Goal: Find contact information: Find contact information

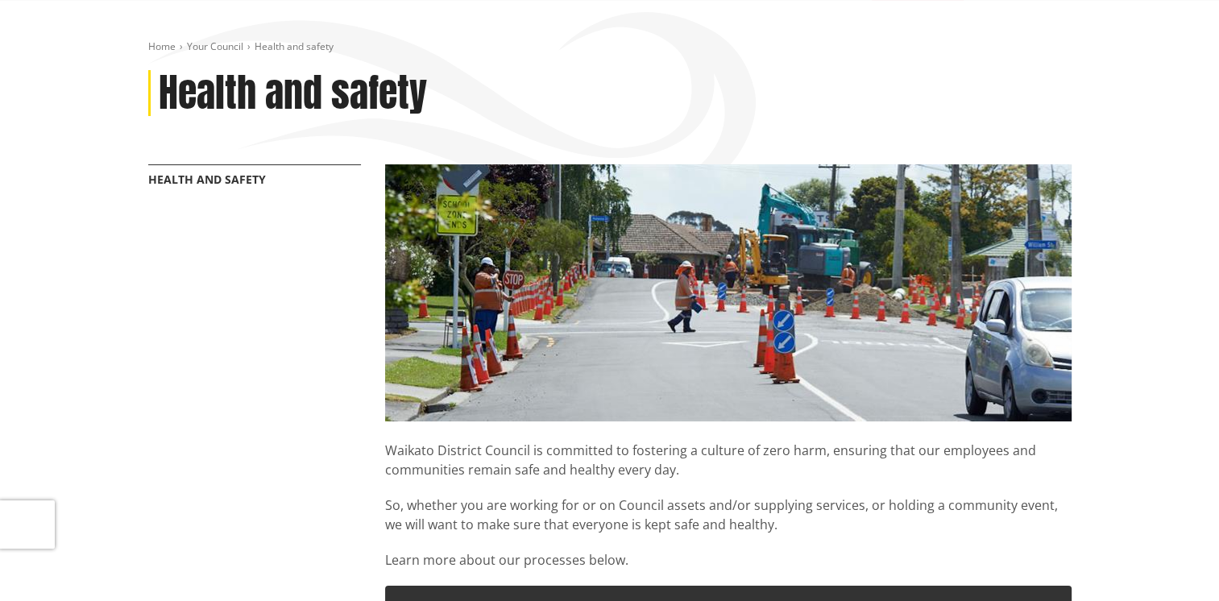
scroll to position [161, 0]
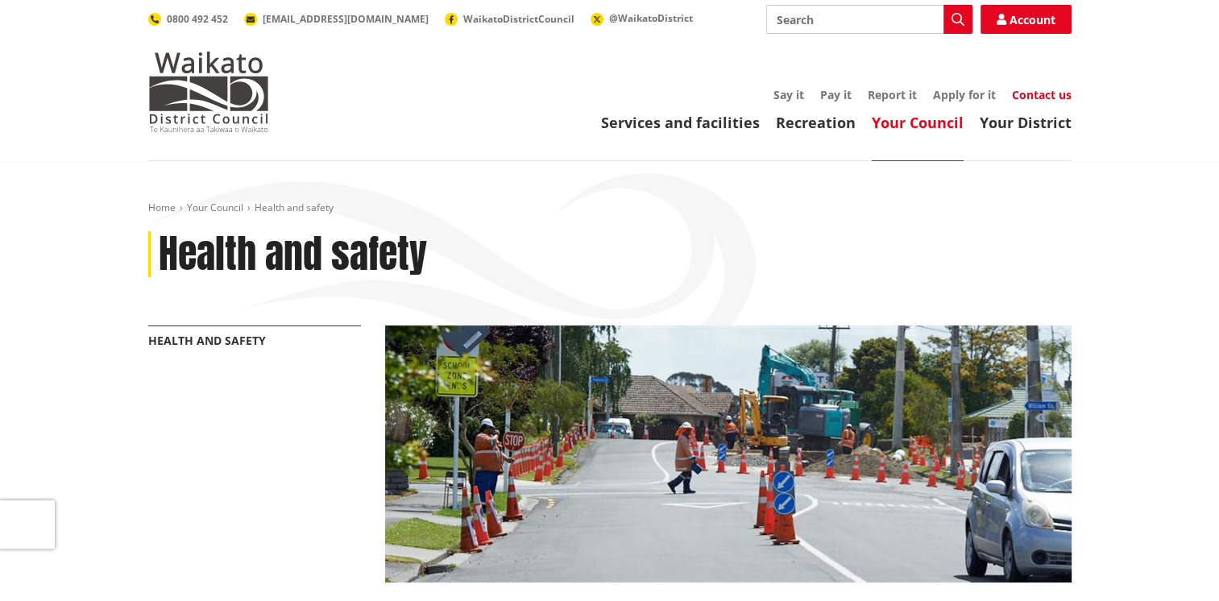
click at [1033, 95] on link "Contact us" at bounding box center [1042, 94] width 60 height 15
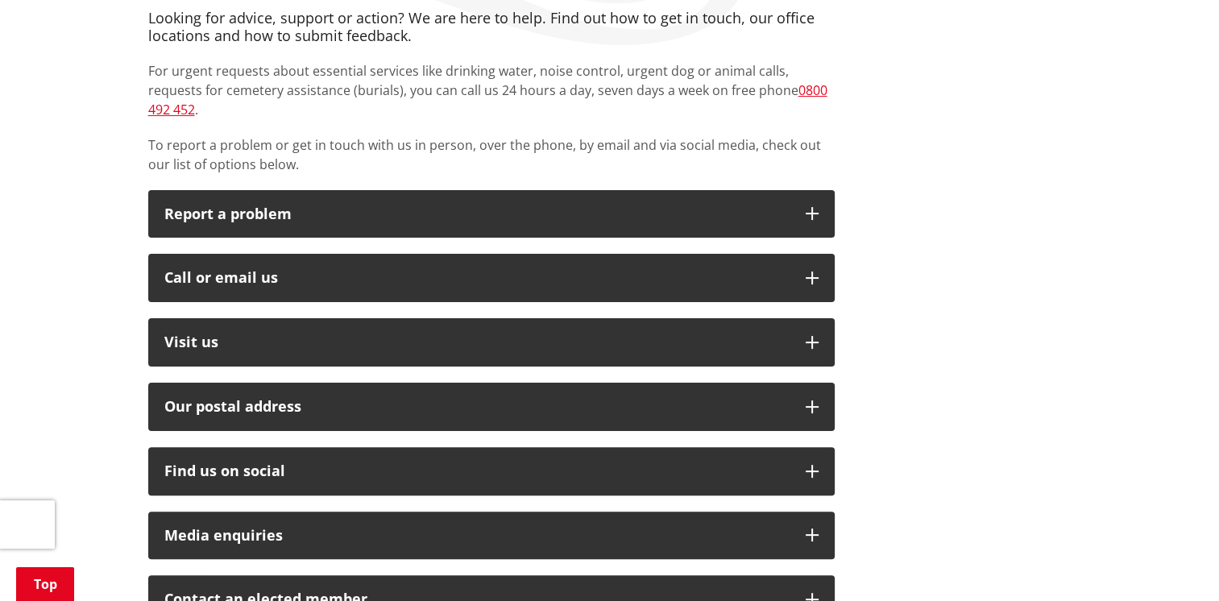
scroll to position [322, 0]
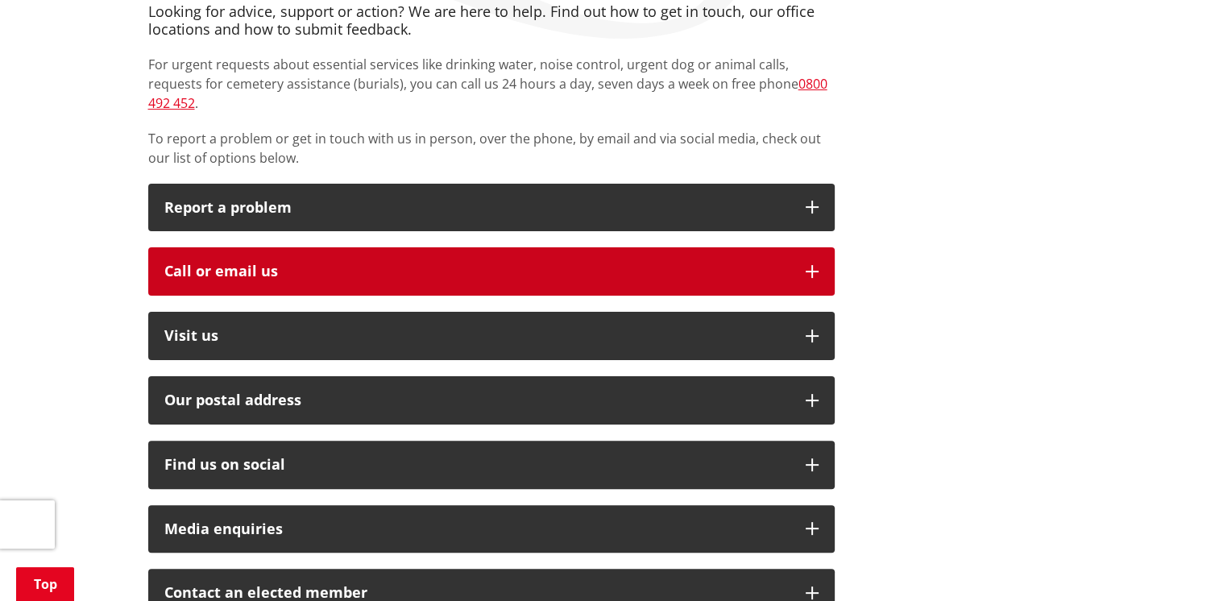
click at [317, 247] on button "Call or email us" at bounding box center [491, 271] width 687 height 48
